Goal: Navigation & Orientation: Find specific page/section

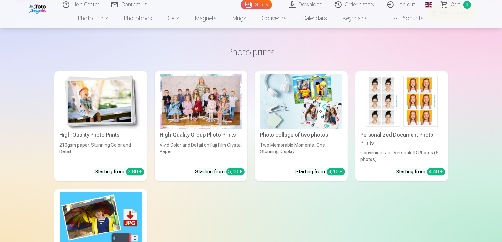
scroll to position [1377, 0]
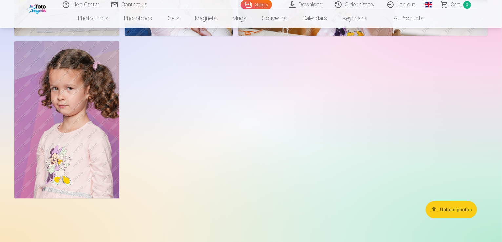
click at [430, 4] on link "Global" at bounding box center [428, 4] width 13 height 9
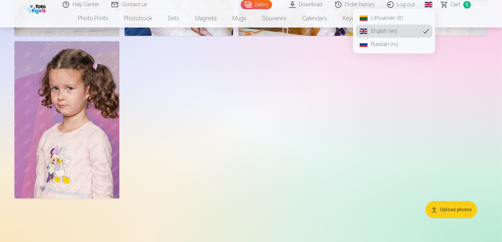
click at [370, 21] on link "Lithuanian (lt)" at bounding box center [394, 17] width 77 height 13
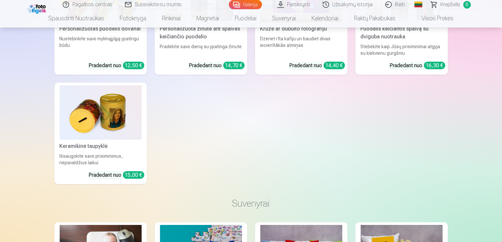
scroll to position [2655, 0]
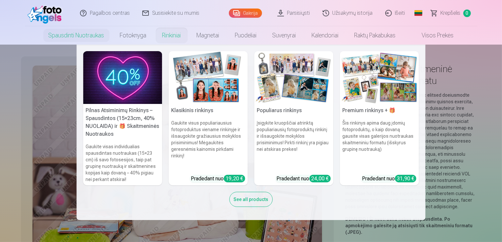
click at [139, 86] on img at bounding box center [122, 77] width 79 height 53
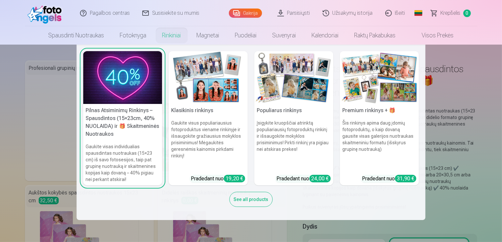
click at [202, 109] on h5 "Klasikinis rinkinys" at bounding box center [208, 110] width 79 height 13
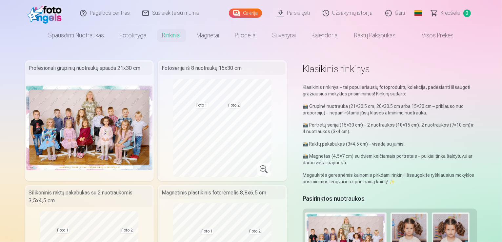
click at [432, 35] on link "Visos prekės" at bounding box center [433, 35] width 58 height 18
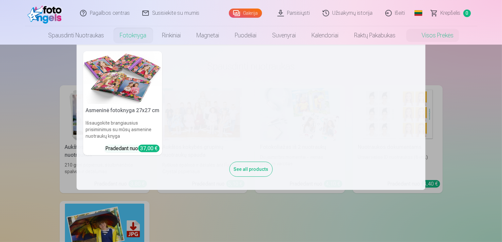
click at [129, 38] on link "Fotoknyga" at bounding box center [133, 35] width 42 height 18
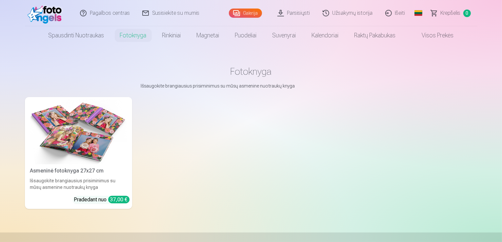
click at [62, 137] on img at bounding box center [78, 132] width 97 height 65
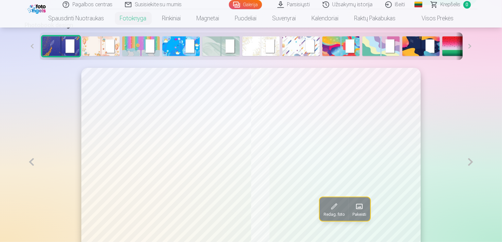
scroll to position [328, 0]
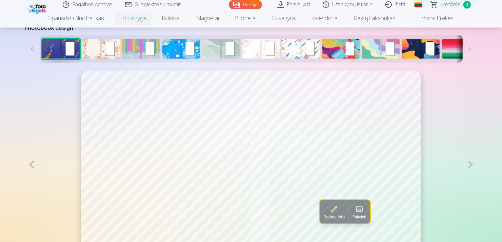
click at [477, 185] on button at bounding box center [470, 164] width 13 height 188
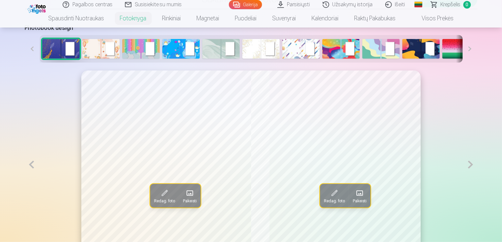
click at [477, 185] on button at bounding box center [470, 164] width 13 height 188
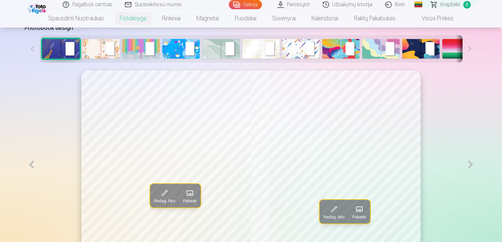
click at [477, 185] on button at bounding box center [470, 164] width 13 height 188
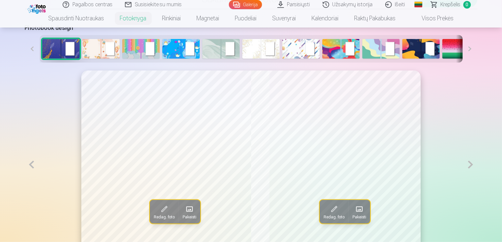
click at [477, 185] on button at bounding box center [470, 164] width 13 height 188
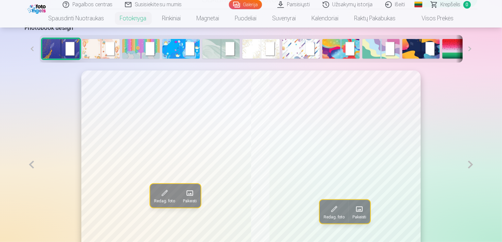
click at [477, 185] on button at bounding box center [470, 164] width 13 height 188
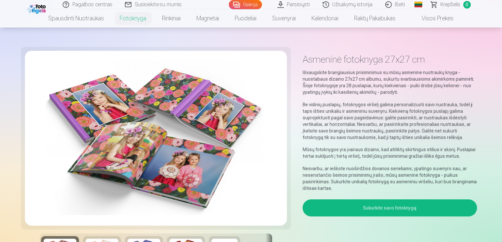
scroll to position [0, 0]
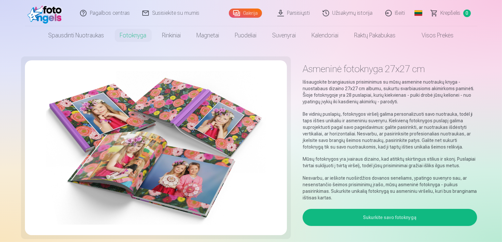
click at [305, 15] on link "Parsisiųsti" at bounding box center [293, 13] width 45 height 26
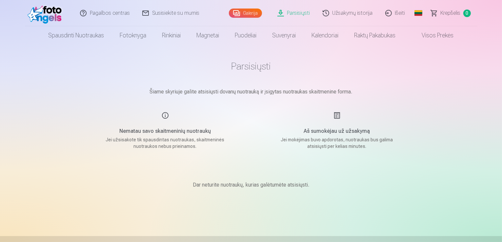
click at [337, 14] on link "Užsakymų istorija" at bounding box center [348, 13] width 63 height 26
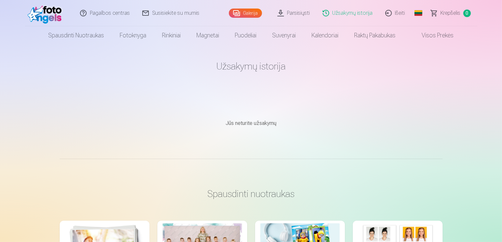
click at [246, 13] on link "Galerija" at bounding box center [245, 13] width 33 height 9
